Goal: Task Accomplishment & Management: Complete application form

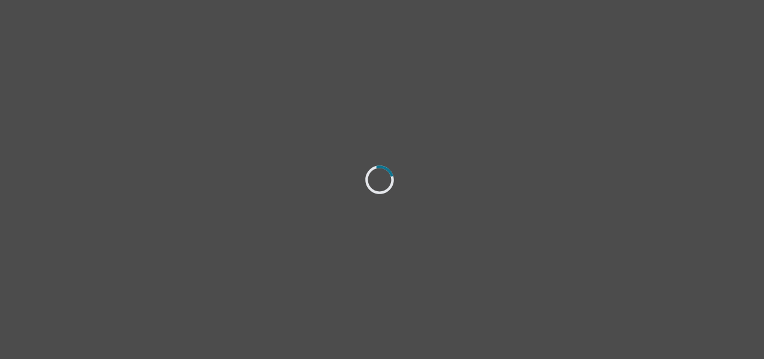
select select "[DEMOGRAPHIC_DATA]"
select select "she/her"
select select "Single"
select select "Associate degree"
select select "Google Search"
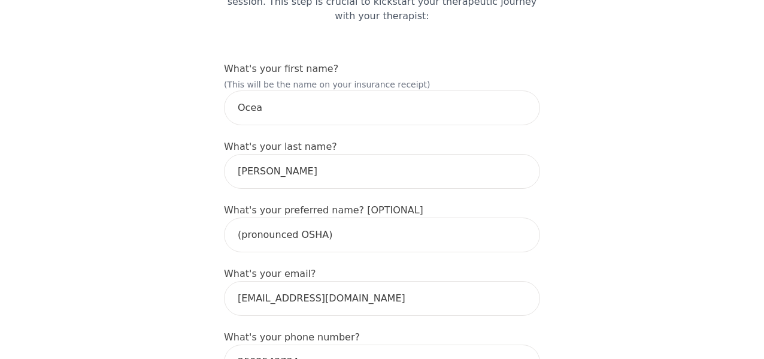
scroll to position [150, 0]
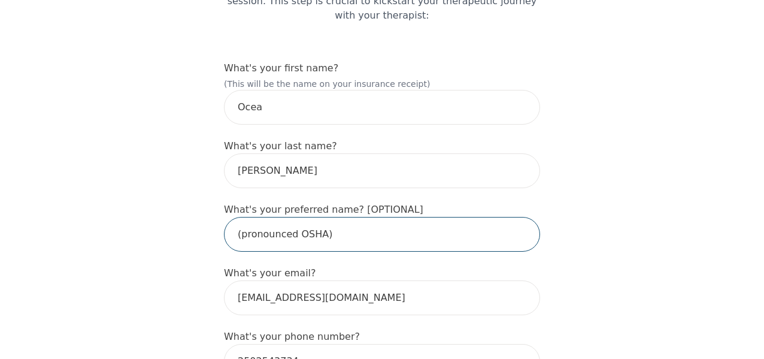
click at [288, 220] on input "(pronounced OSHA)" at bounding box center [382, 234] width 316 height 35
type input "Ocea"
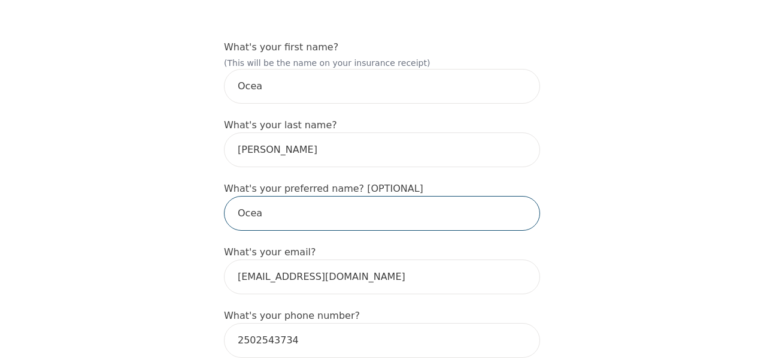
scroll to position [166, 0]
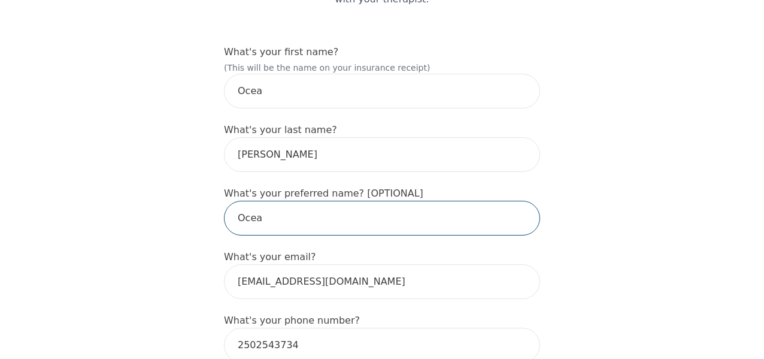
click at [286, 201] on input "Ocea" at bounding box center [382, 218] width 316 height 35
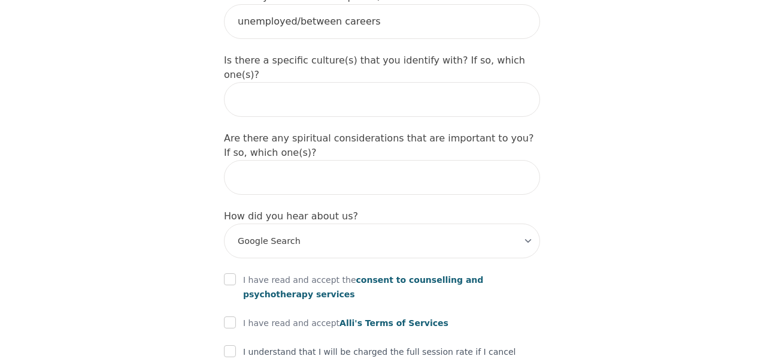
scroll to position [1462, 0]
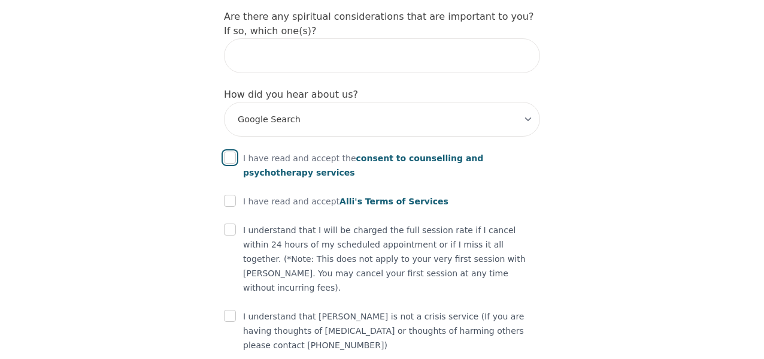
click at [229, 152] on input "checkbox" at bounding box center [230, 158] width 12 height 12
checkbox input "true"
click at [227, 195] on input "checkbox" at bounding box center [230, 201] width 12 height 12
checkbox input "true"
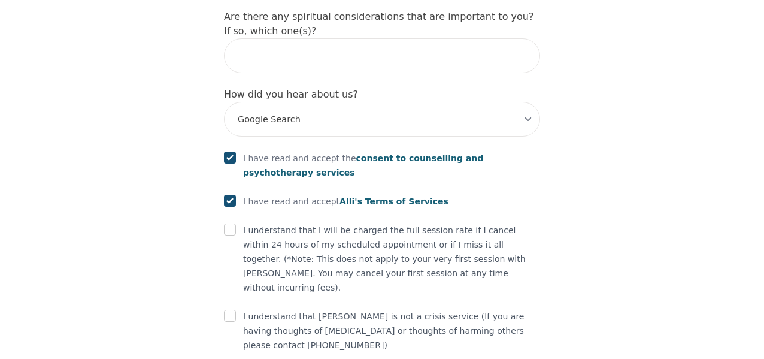
click at [229, 223] on input "checkbox" at bounding box center [230, 229] width 12 height 12
checkbox input "true"
click at [231, 310] on input "checkbox" at bounding box center [230, 316] width 12 height 12
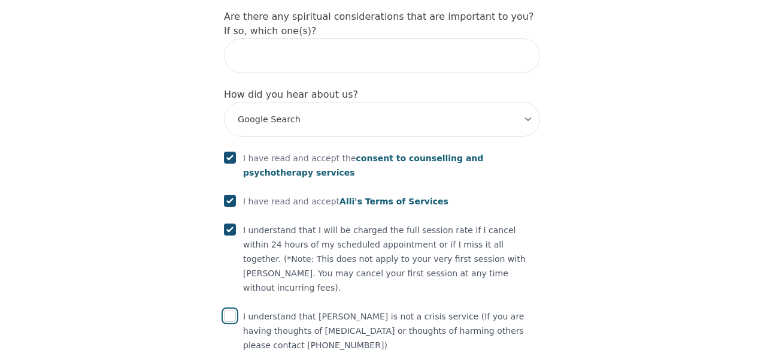
checkbox input "true"
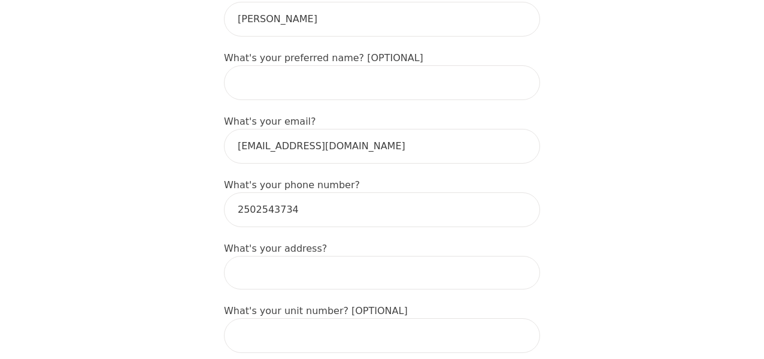
scroll to position [314, 0]
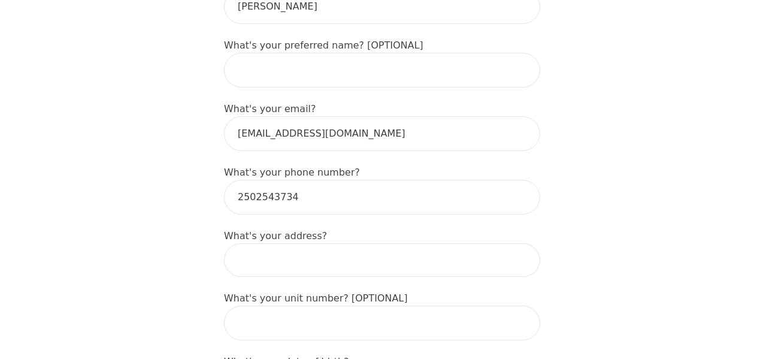
click at [294, 243] on input at bounding box center [382, 260] width 316 height 34
type input "[STREET_ADDRESS][PERSON_NAME]"
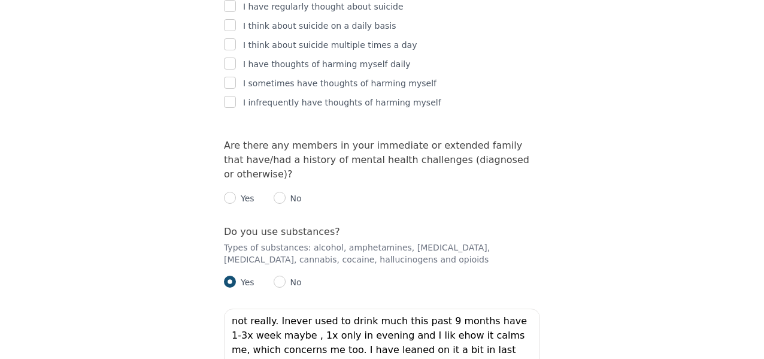
scroll to position [2640, 0]
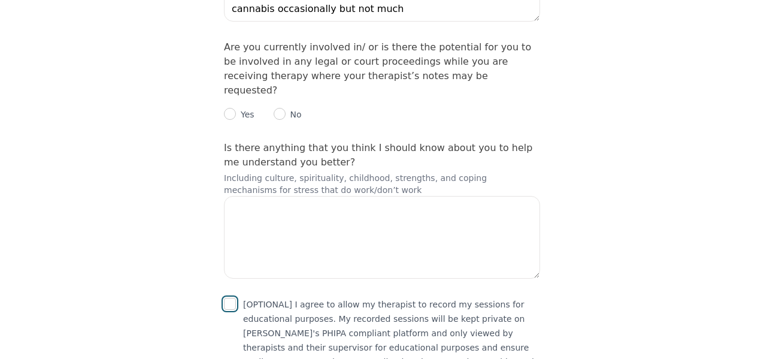
click at [231, 298] on input "checkbox" at bounding box center [230, 304] width 12 height 12
checkbox input "true"
